Goal: Task Accomplishment & Management: Manage account settings

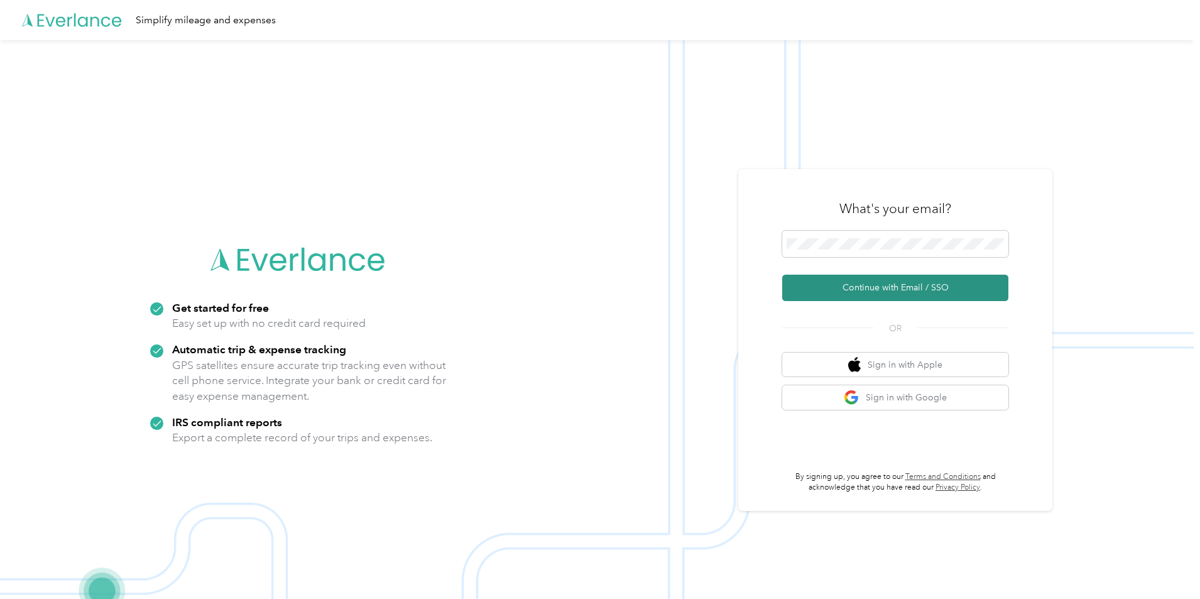
click at [891, 291] on button "Continue with Email / SSO" at bounding box center [895, 288] width 226 height 26
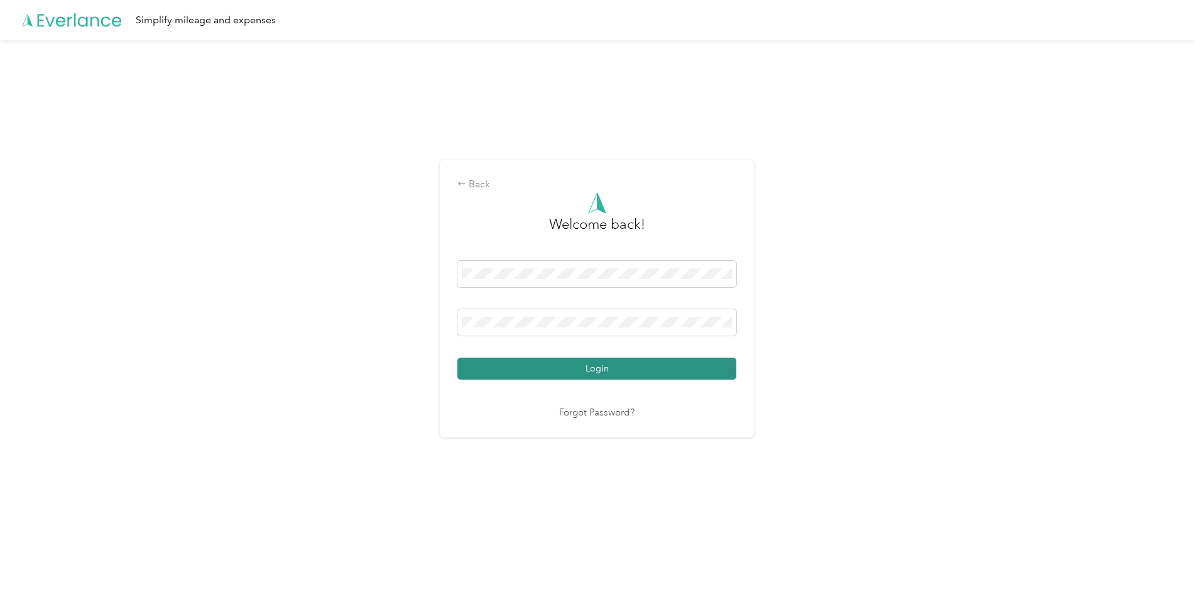
click at [540, 370] on button "Login" at bounding box center [597, 369] width 279 height 22
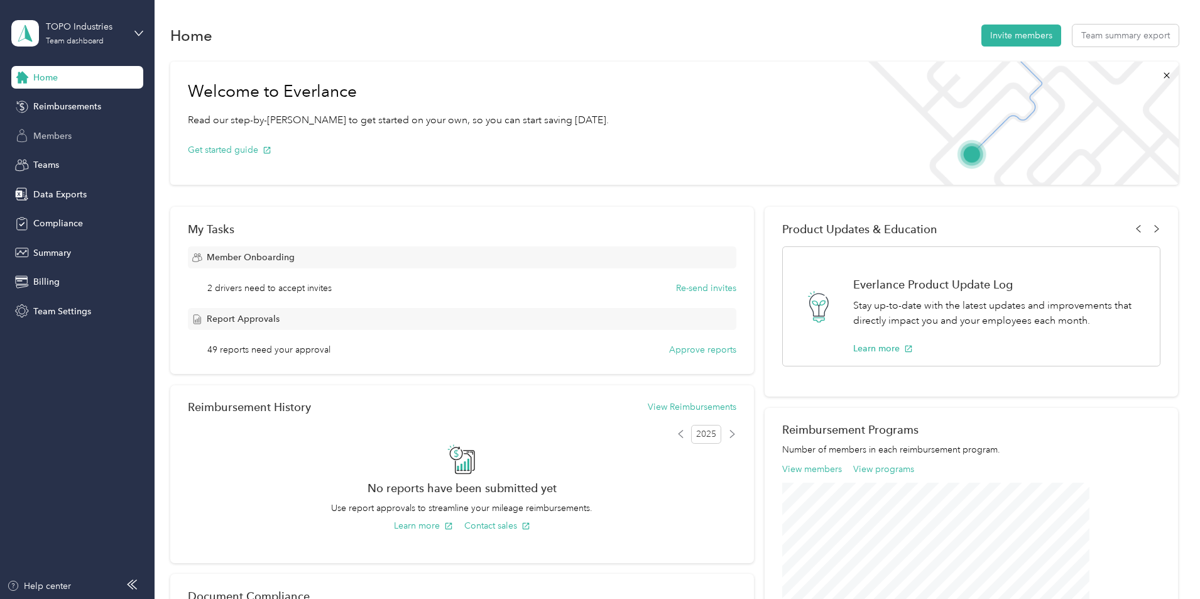
click at [45, 137] on span "Members" at bounding box center [52, 135] width 38 height 13
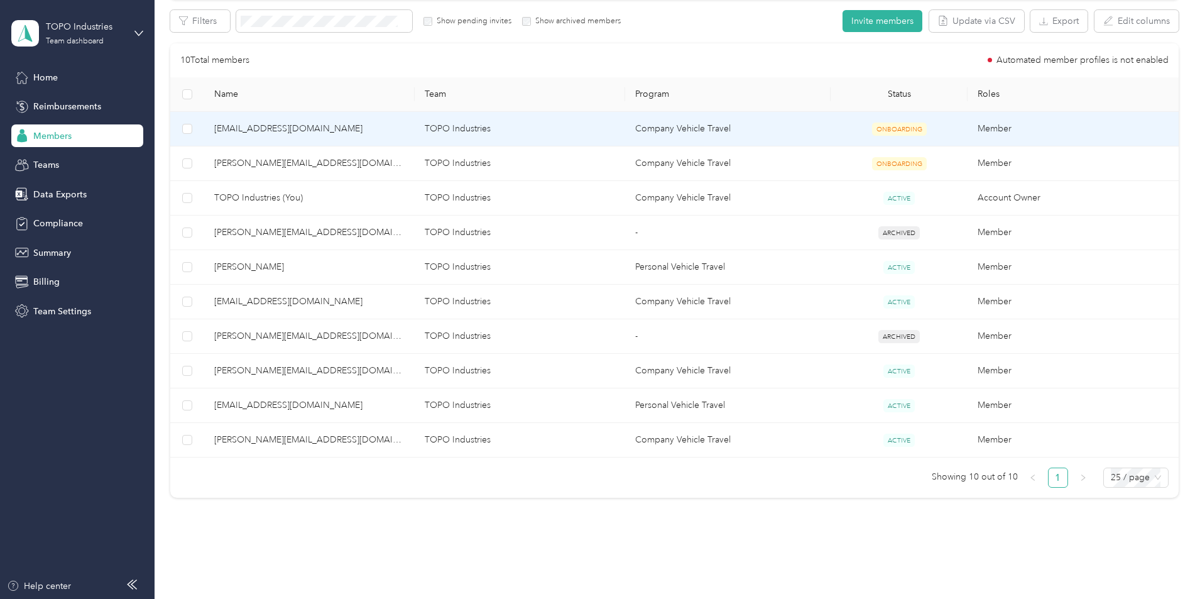
scroll to position [251, 0]
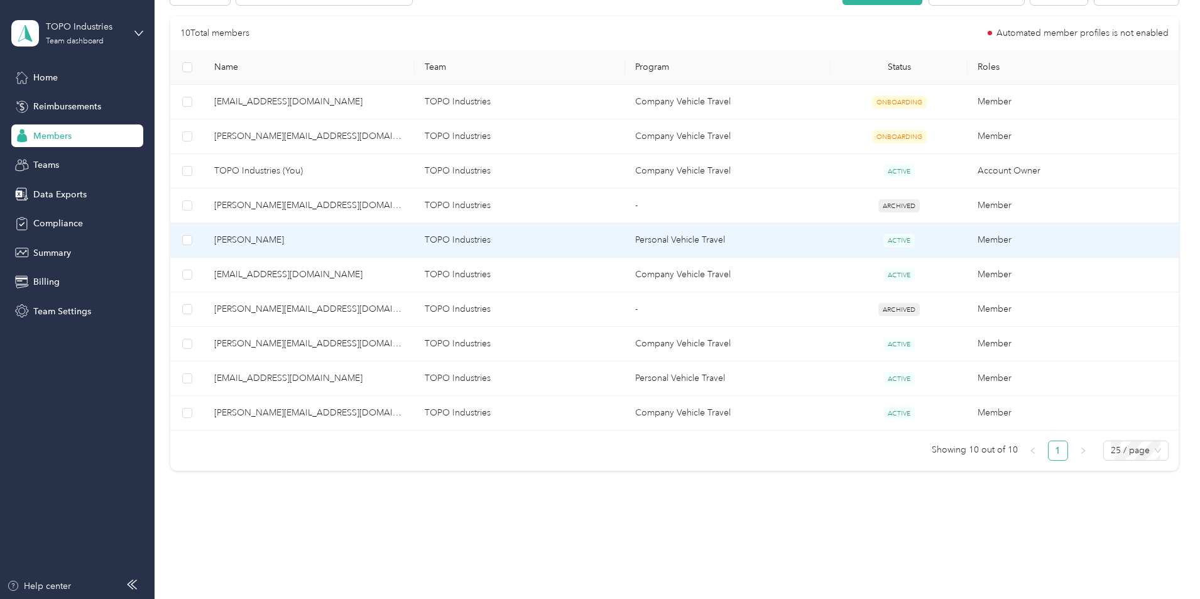
click at [320, 236] on span "[PERSON_NAME]" at bounding box center [309, 240] width 190 height 14
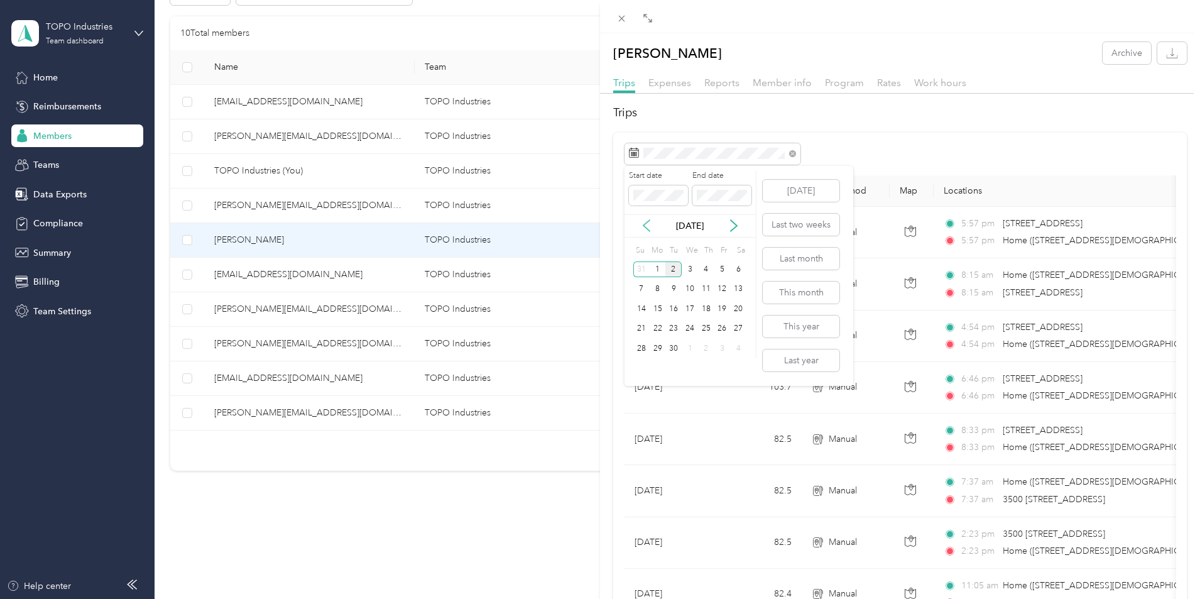
click at [646, 226] on icon at bounding box center [646, 225] width 13 height 13
click at [641, 347] on div "24" at bounding box center [642, 349] width 16 height 16
click at [738, 351] on div "30" at bounding box center [738, 349] width 16 height 16
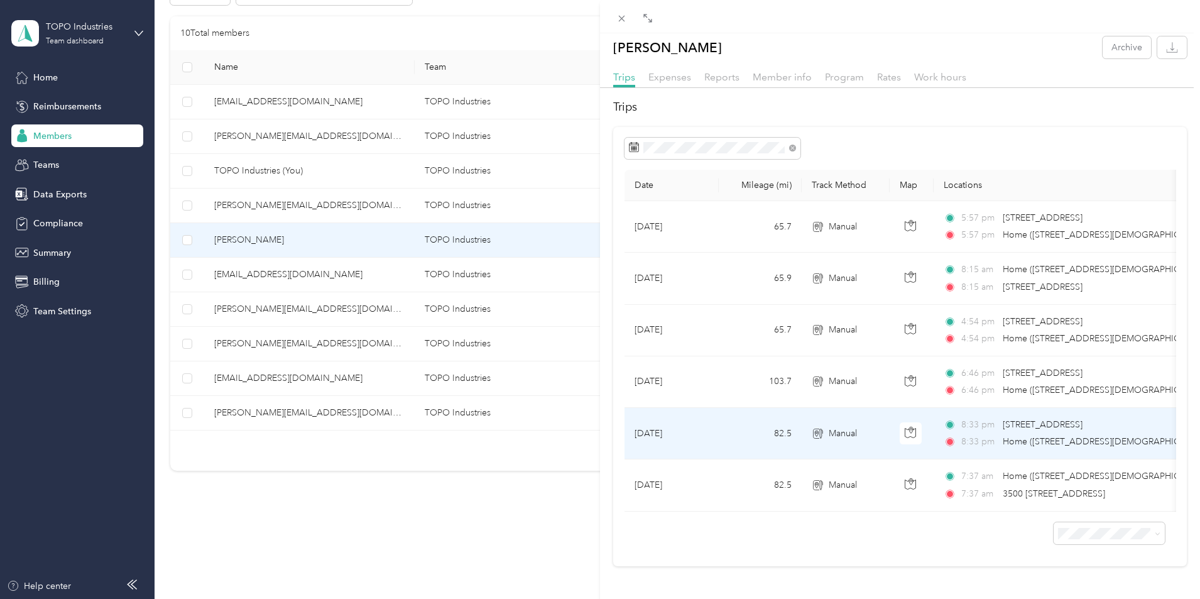
scroll to position [25, 0]
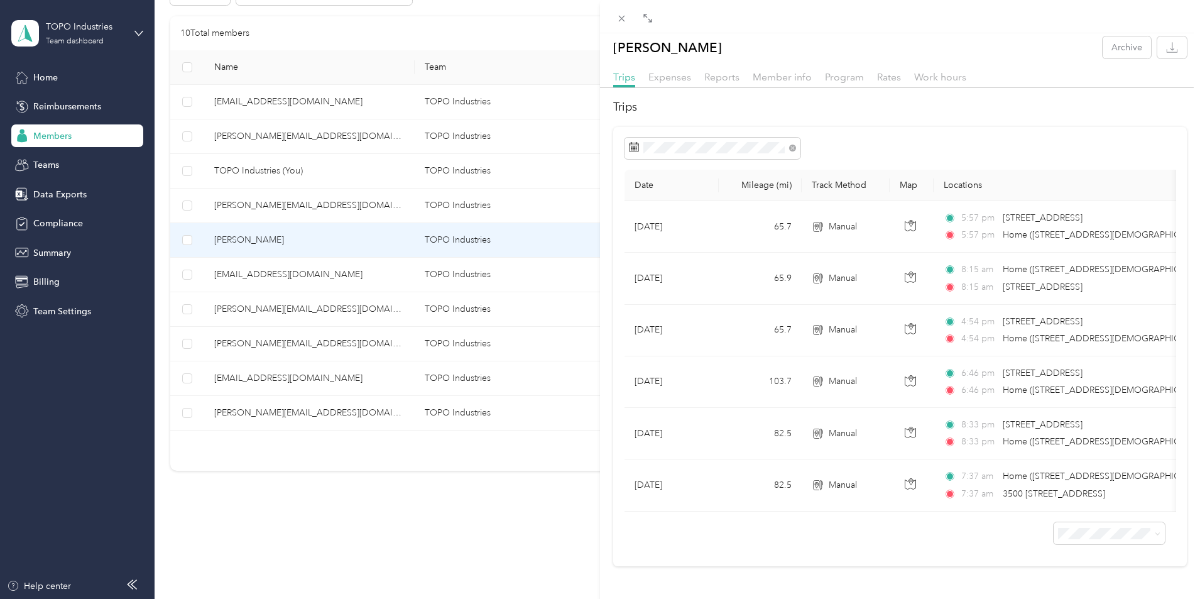
click at [321, 281] on div "[PERSON_NAME] Archive Trips Expenses Reports Member info Program Rates Work hou…" at bounding box center [600, 299] width 1200 height 599
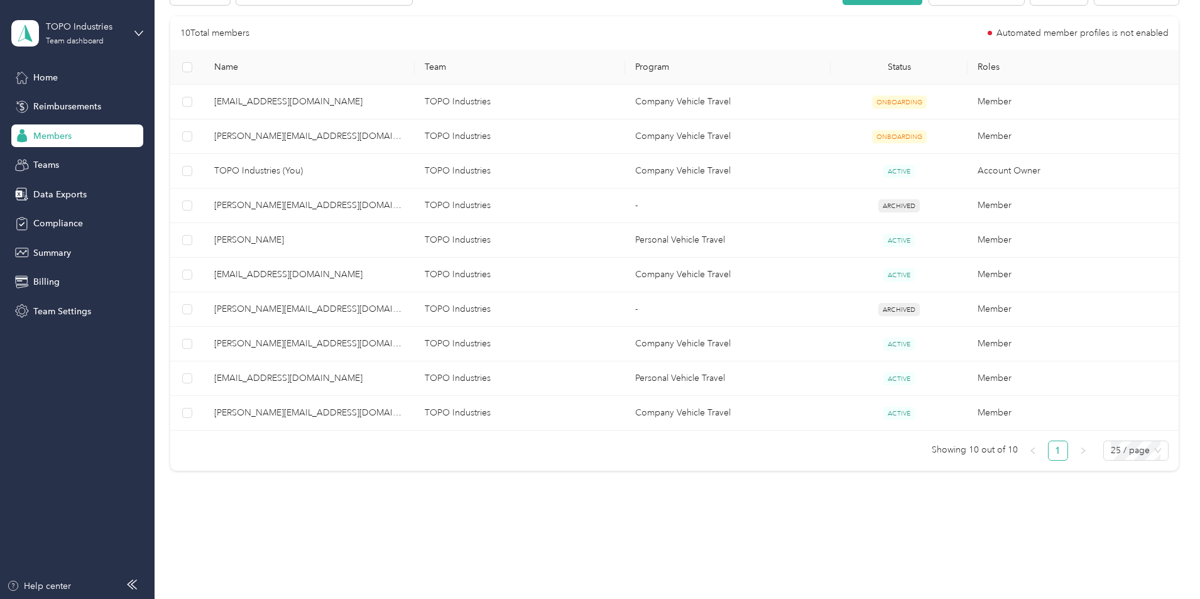
click at [328, 270] on div at bounding box center [600, 299] width 1200 height 599
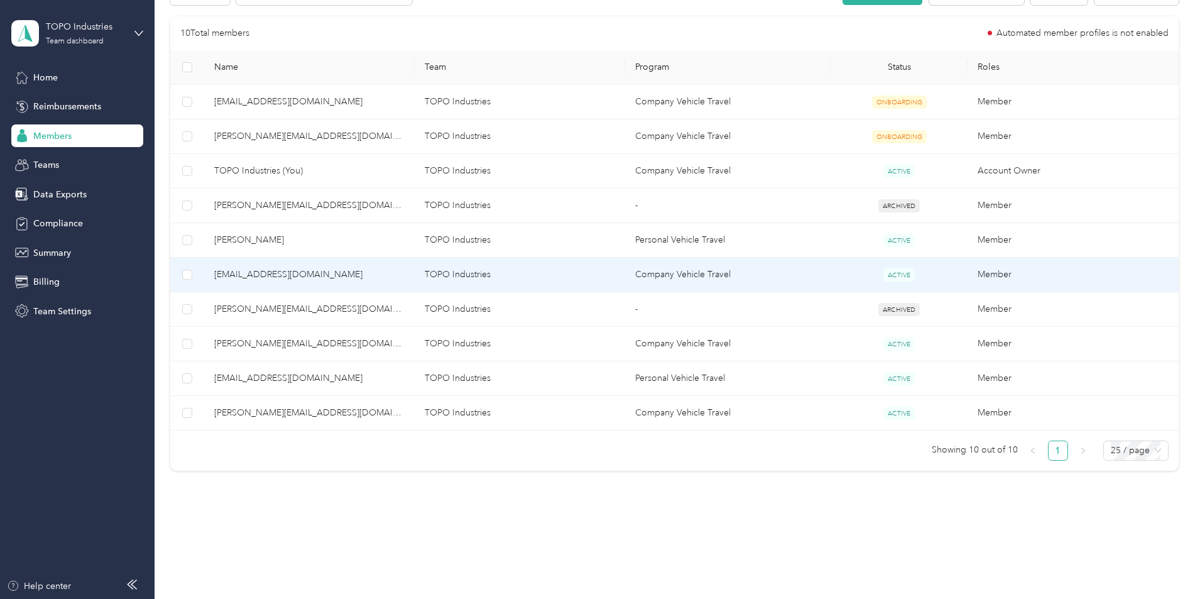
click at [329, 271] on span "[EMAIL_ADDRESS][DOMAIN_NAME]" at bounding box center [309, 275] width 190 height 14
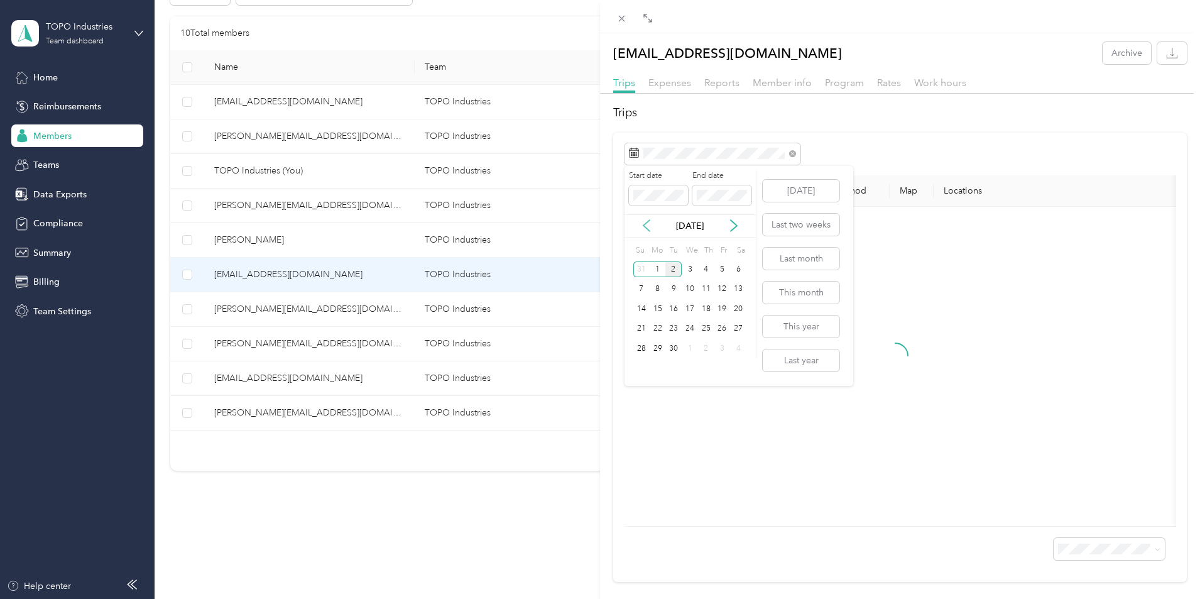
click at [646, 231] on icon at bounding box center [646, 225] width 13 height 13
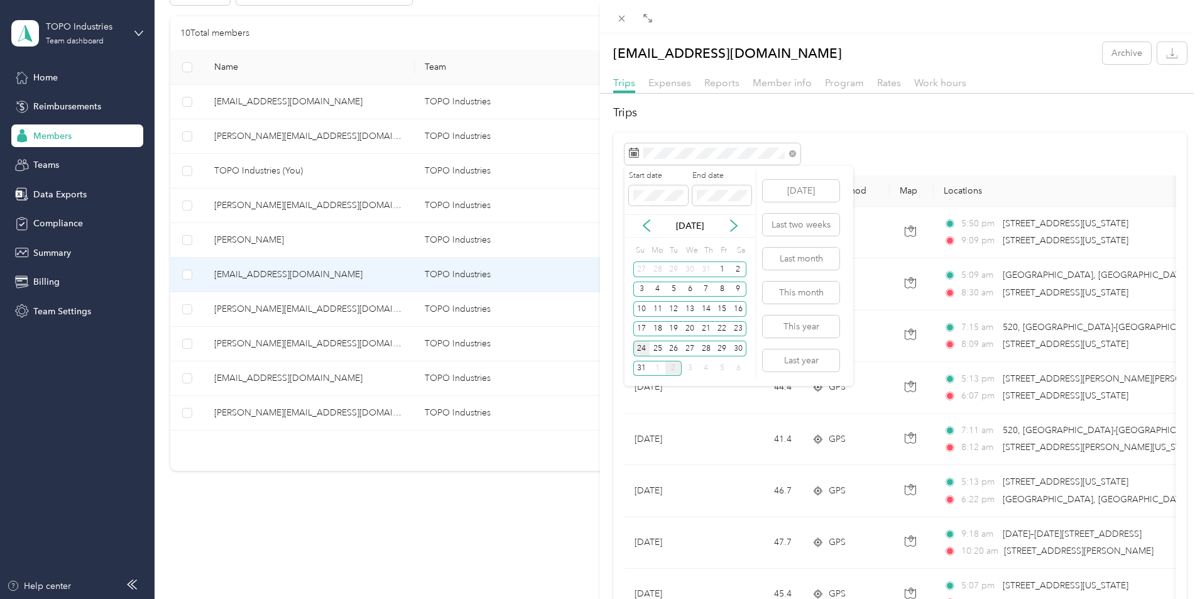
click at [643, 348] on div "24" at bounding box center [642, 349] width 16 height 16
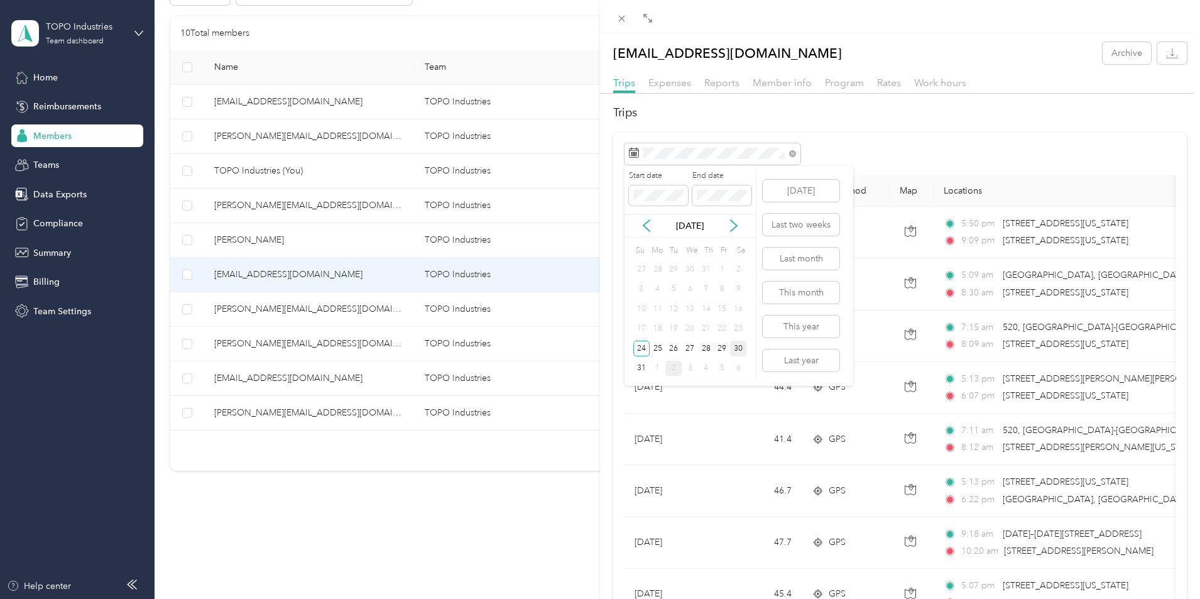
click at [742, 348] on div "30" at bounding box center [738, 349] width 16 height 16
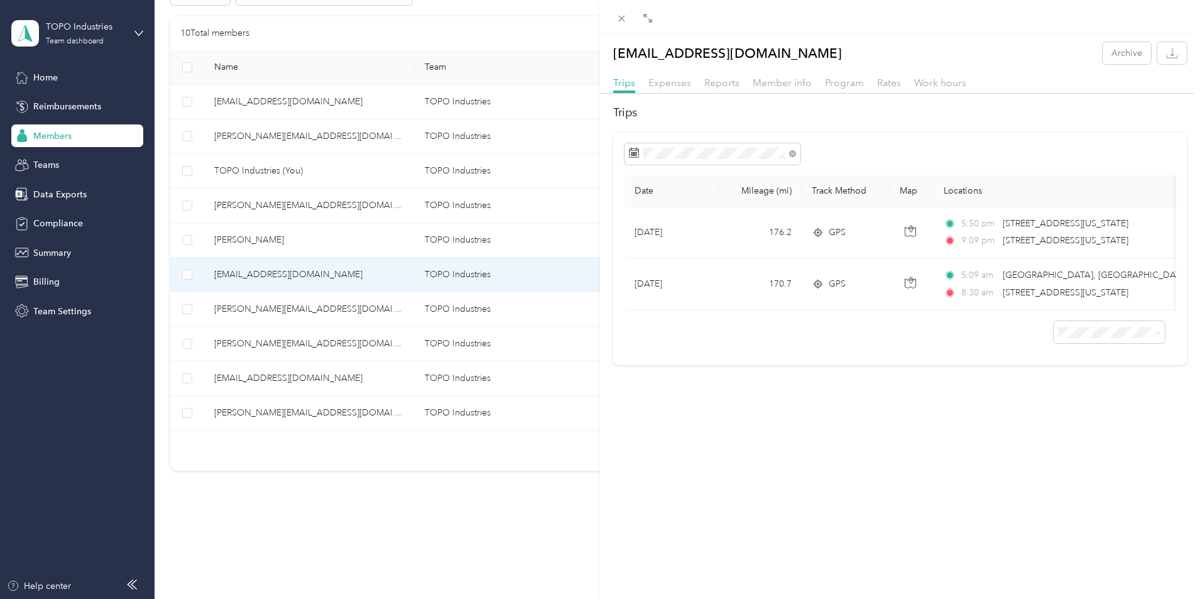
click at [322, 377] on div "[EMAIL_ADDRESS][DOMAIN_NAME] Archive Trips Expenses Reports Member info Program…" at bounding box center [600, 299] width 1200 height 599
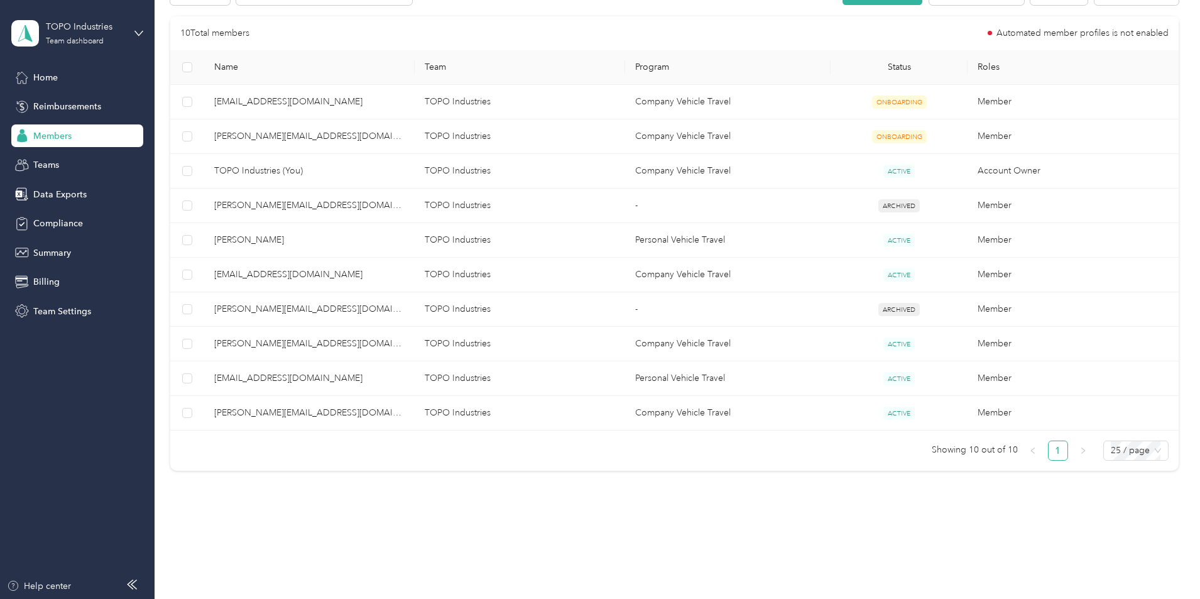
click at [339, 380] on div at bounding box center [600, 299] width 1200 height 599
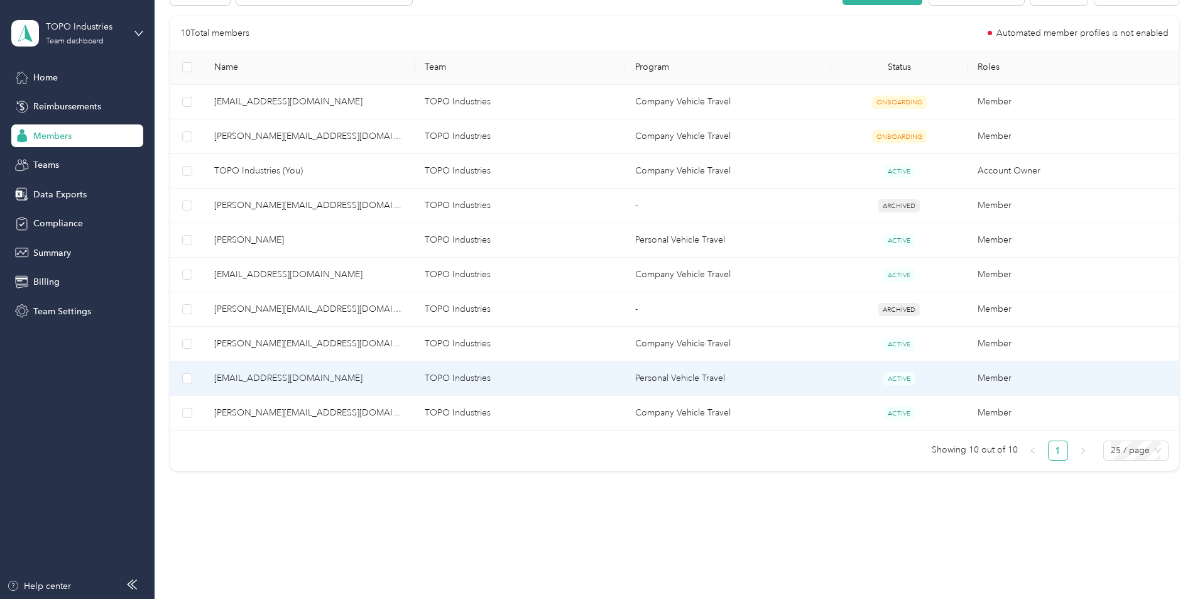
click at [339, 380] on span "[EMAIL_ADDRESS][DOMAIN_NAME]" at bounding box center [309, 378] width 190 height 14
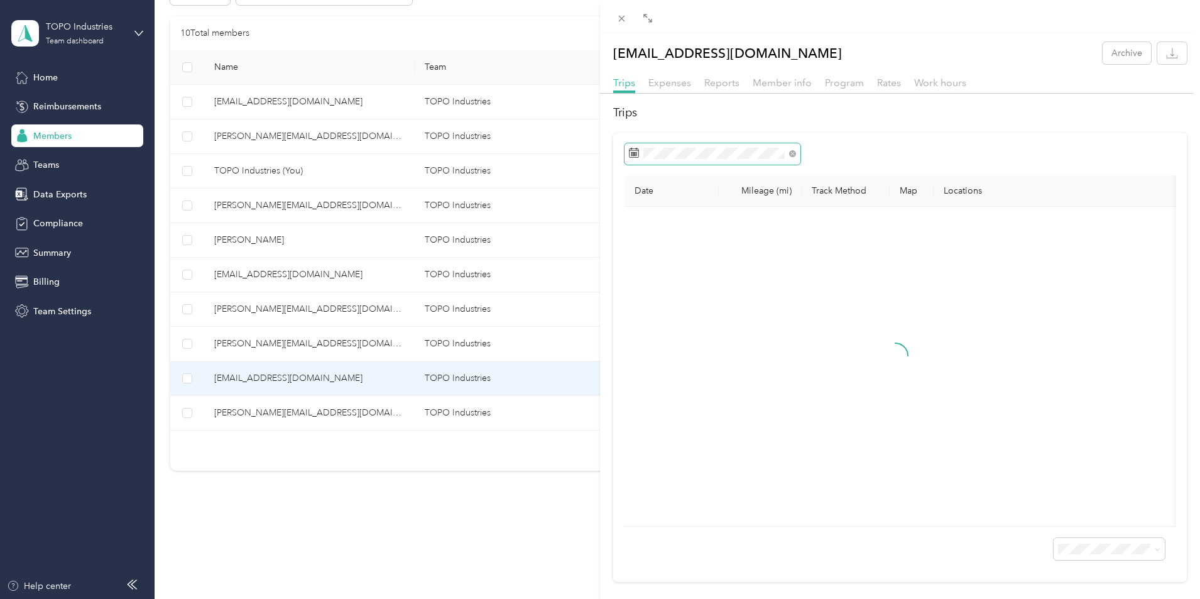
click at [723, 160] on span at bounding box center [713, 153] width 176 height 21
click at [647, 229] on icon at bounding box center [647, 225] width 6 height 11
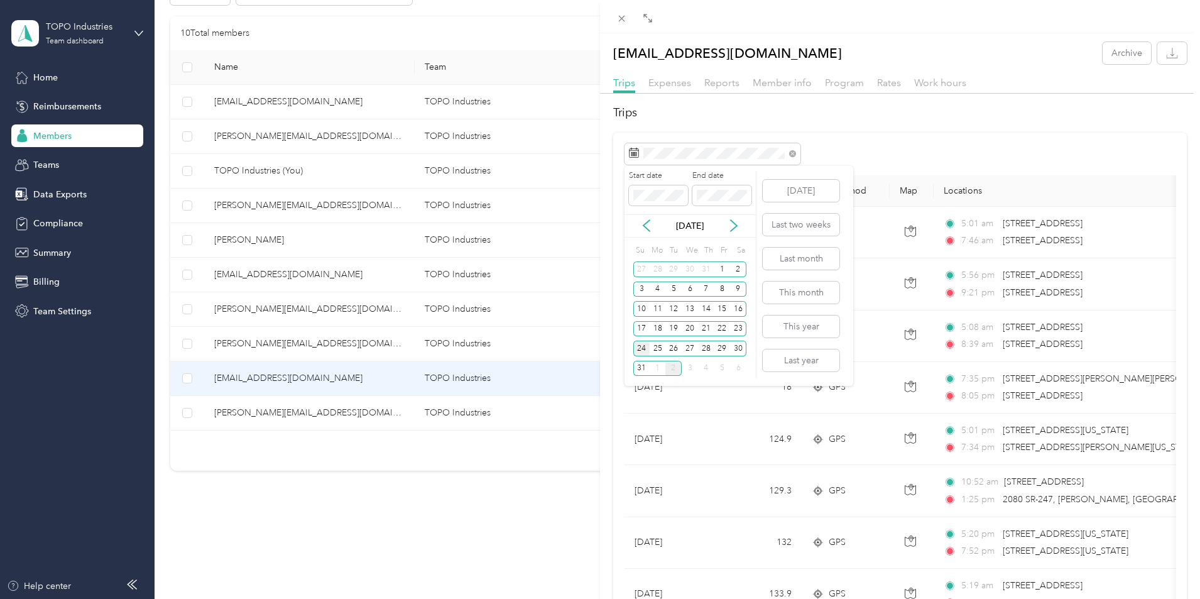
click at [640, 350] on div "24" at bounding box center [642, 349] width 16 height 16
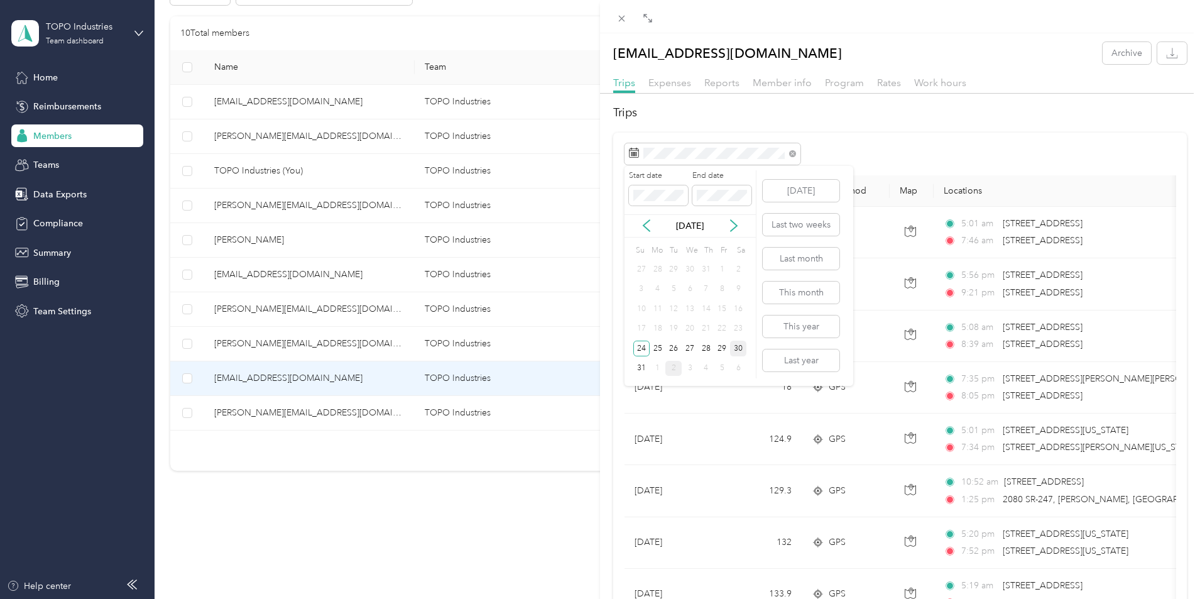
click at [739, 349] on div "30" at bounding box center [738, 349] width 16 height 16
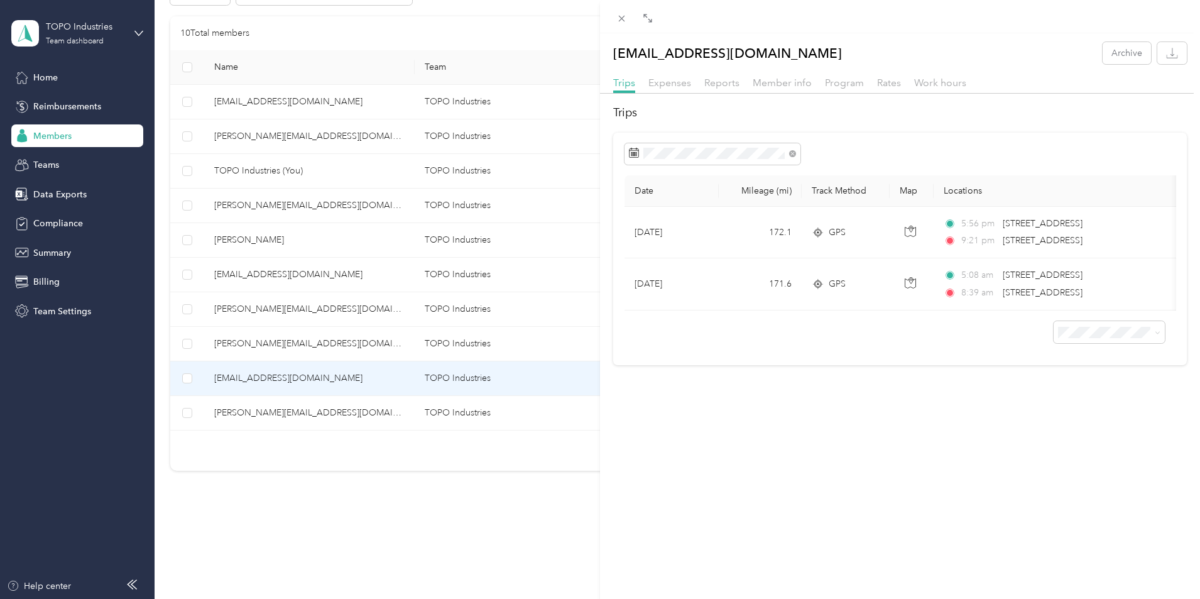
click at [341, 415] on div "[EMAIL_ADDRESS][DOMAIN_NAME] Archive Trips Expenses Reports Member info Program…" at bounding box center [600, 299] width 1200 height 599
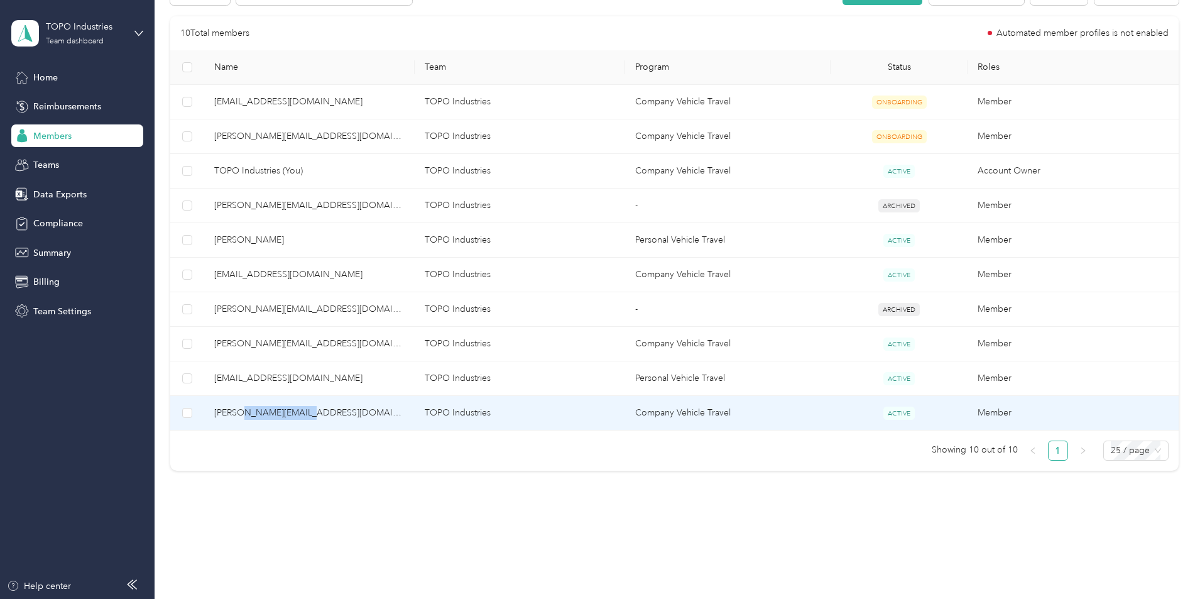
click at [348, 412] on span "[PERSON_NAME][EMAIL_ADDRESS][DOMAIN_NAME]" at bounding box center [309, 413] width 190 height 14
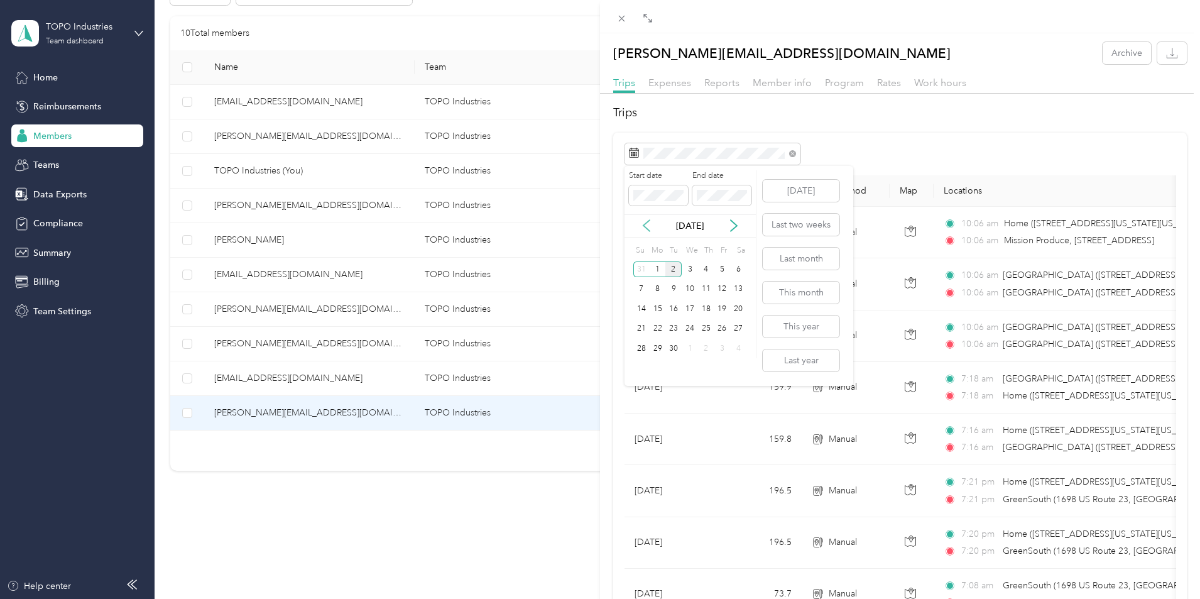
click at [649, 230] on icon at bounding box center [647, 225] width 6 height 11
click at [642, 349] on div "24" at bounding box center [642, 349] width 16 height 16
click at [734, 344] on div "30" at bounding box center [738, 349] width 16 height 16
